Goal: Task Accomplishment & Management: Use online tool/utility

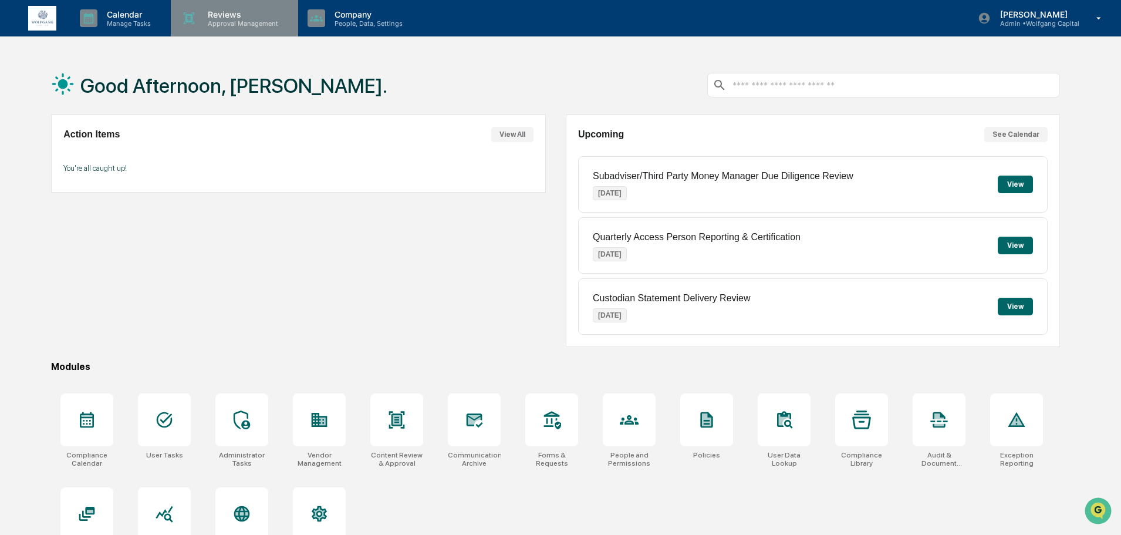
click at [207, 14] on p "Reviews" at bounding box center [241, 14] width 86 height 10
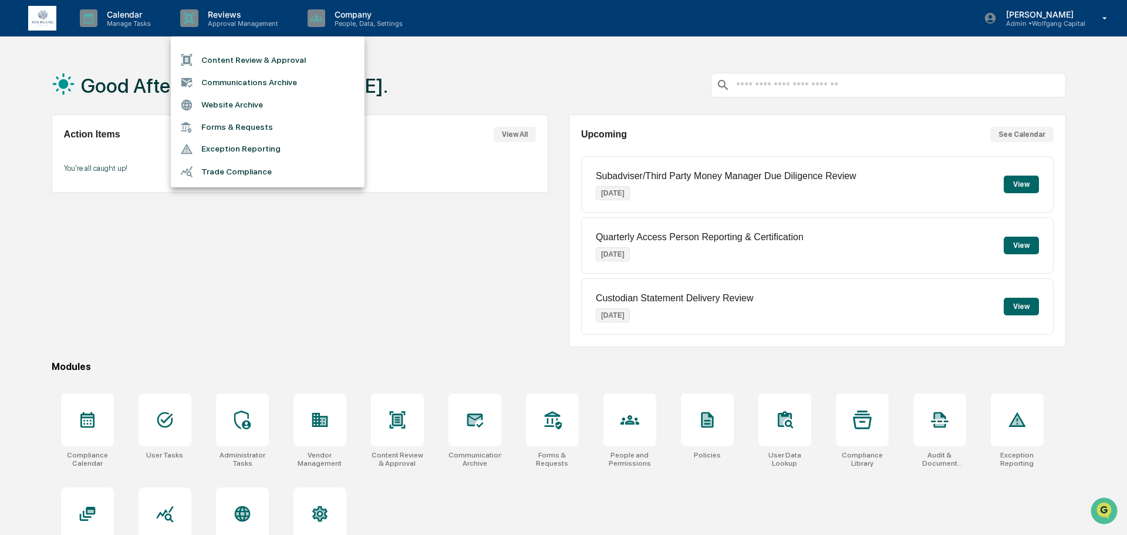
click at [227, 55] on li "Content Review & Approval" at bounding box center [268, 60] width 194 height 22
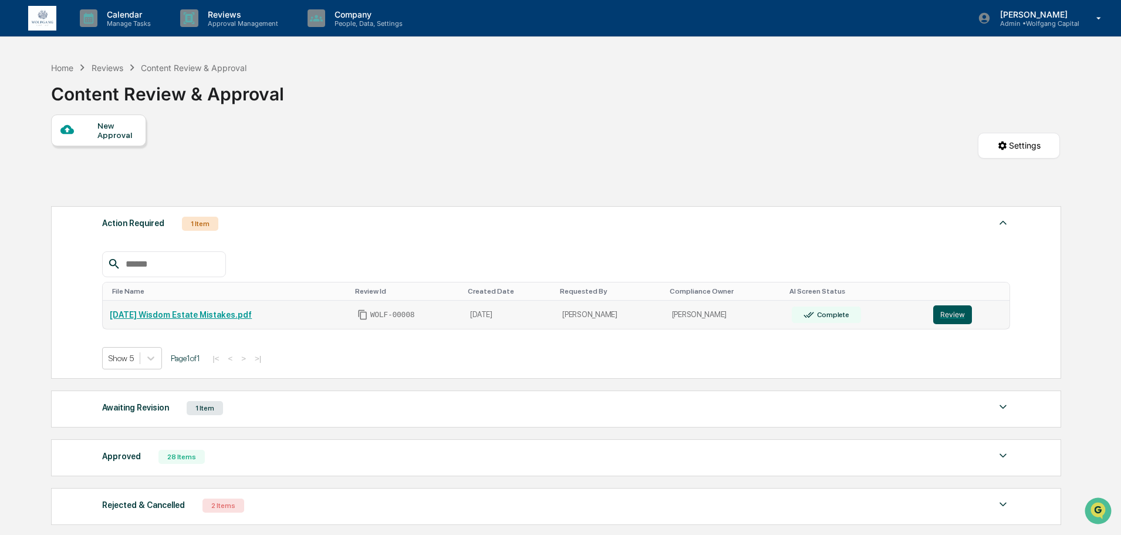
click at [940, 312] on button "Review" at bounding box center [953, 314] width 39 height 19
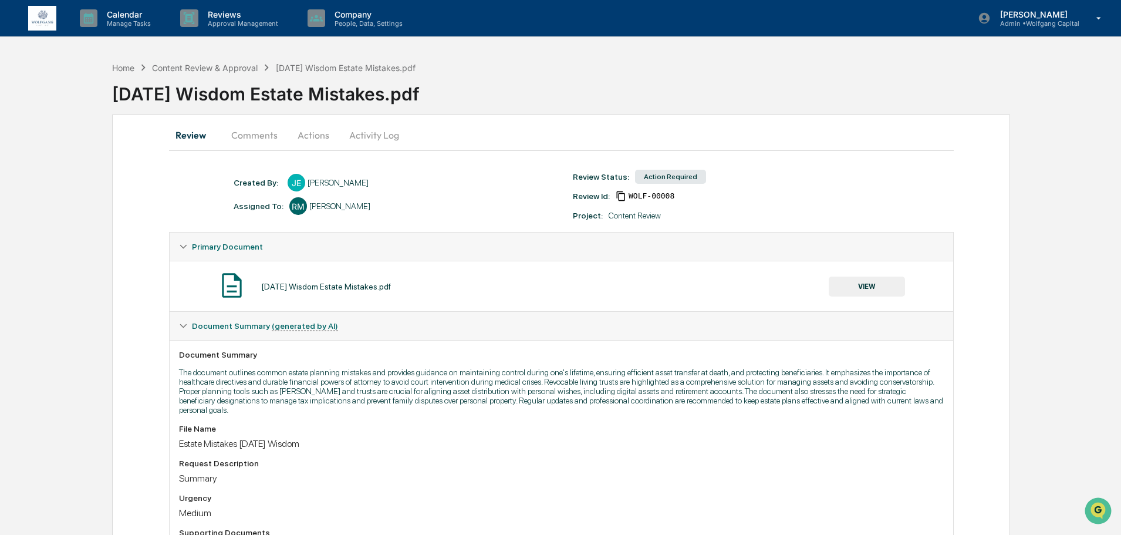
click at [306, 129] on button "Actions" at bounding box center [313, 135] width 53 height 28
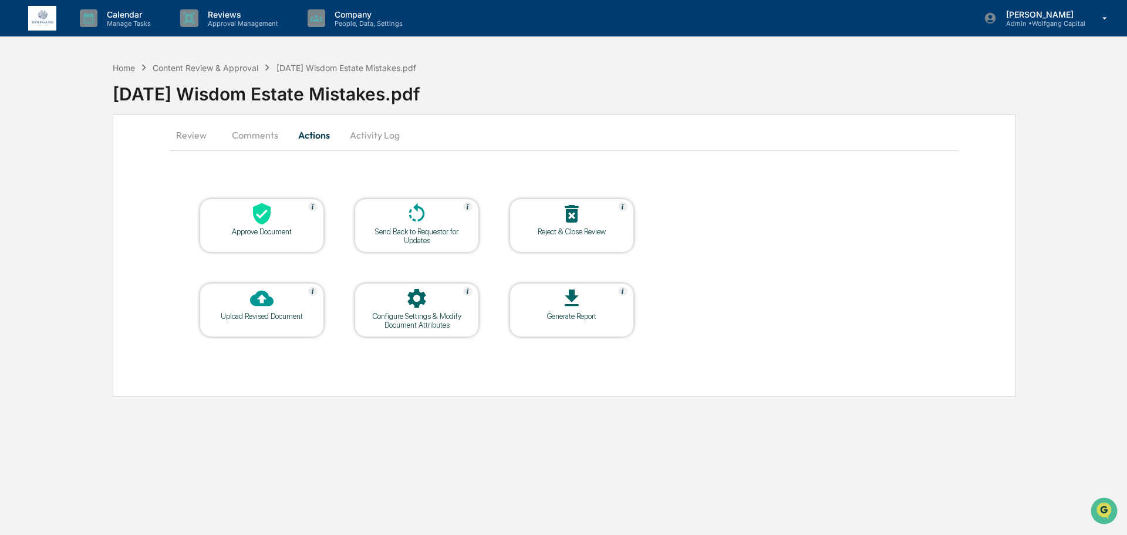
click at [278, 224] on div at bounding box center [261, 214] width 117 height 25
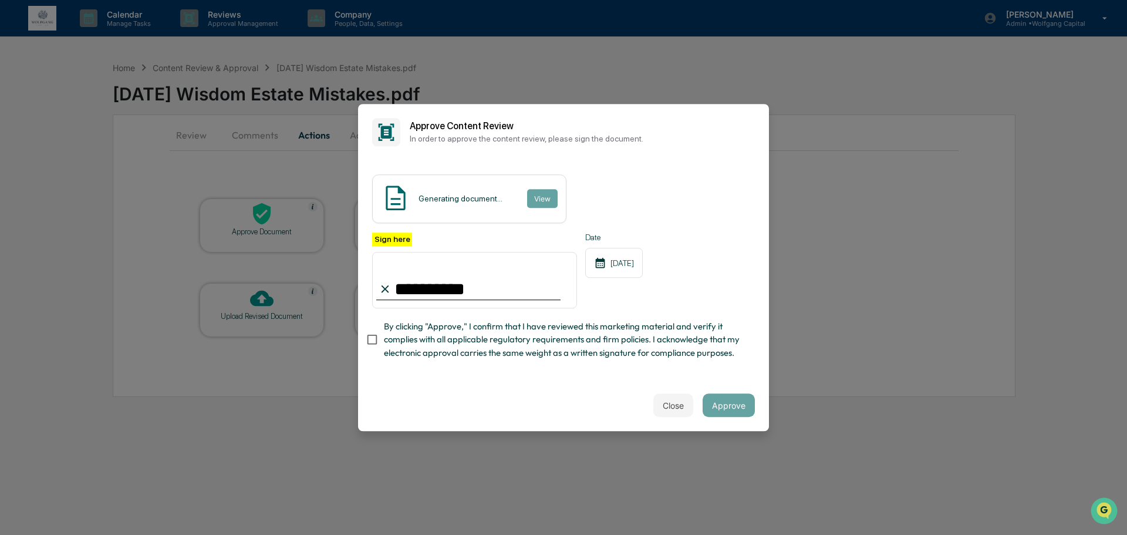
type input "**********"
click at [716, 417] on button "Approve" at bounding box center [729, 404] width 52 height 23
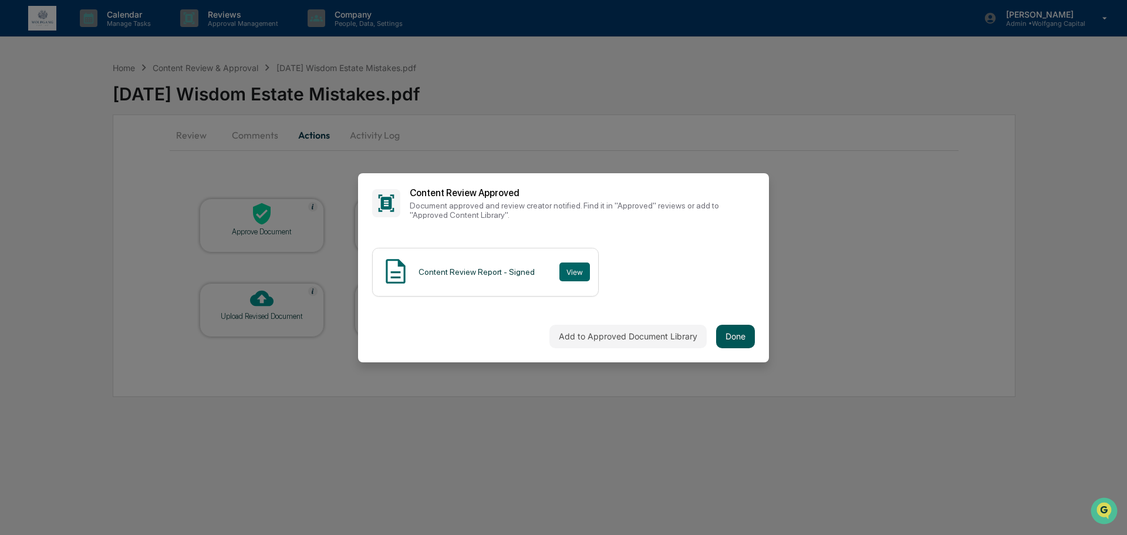
click at [731, 341] on button "Done" at bounding box center [735, 336] width 39 height 23
